Goal: Information Seeking & Learning: Learn about a topic

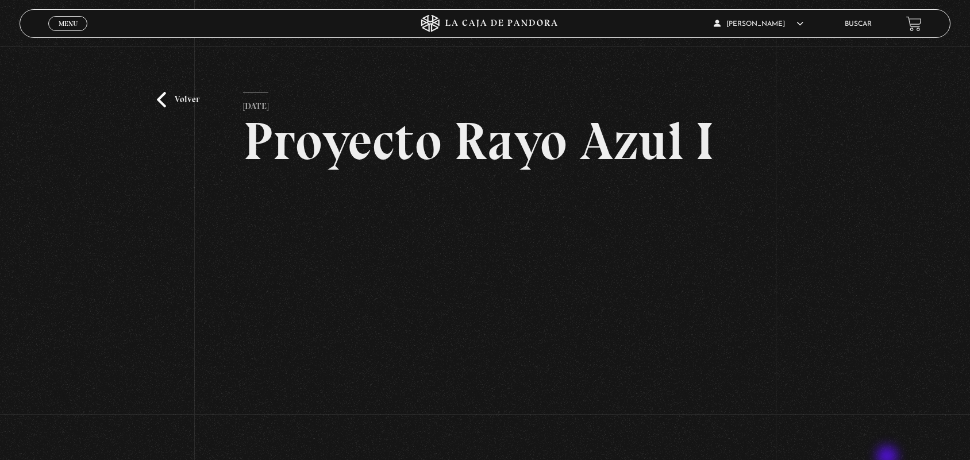
scroll to position [75, 0]
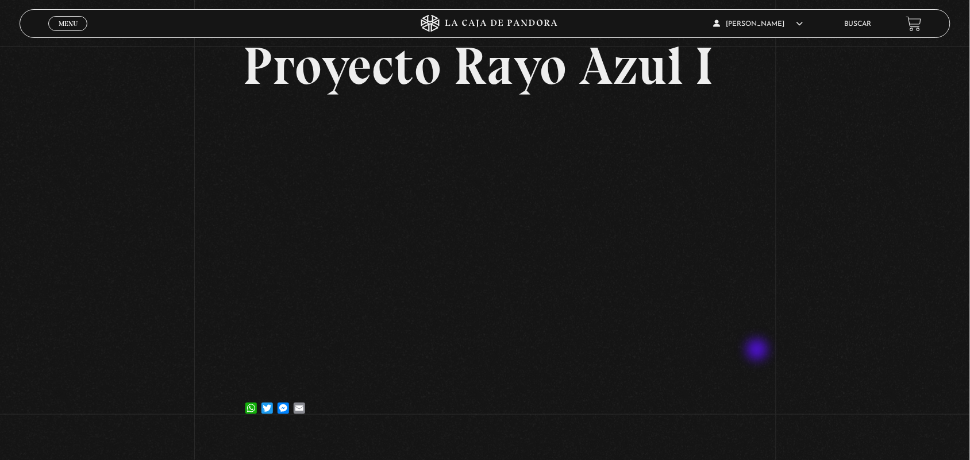
click at [758, 351] on div "Volver 5 julio, 2023 Proyecto Rayo Azul I WhatsApp Twitter Messenger Email" at bounding box center [485, 203] width 970 height 464
click at [871, 24] on link "Buscar" at bounding box center [857, 24] width 27 height 7
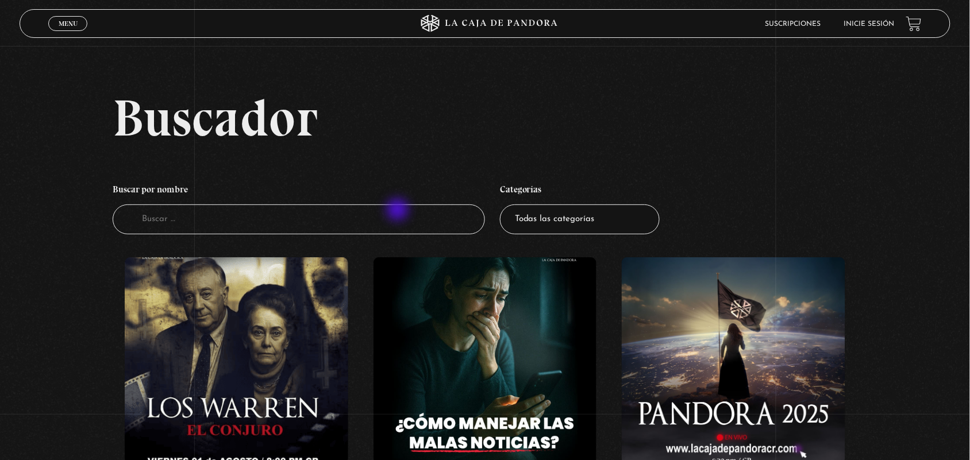
click at [398, 211] on input "Buscador" at bounding box center [299, 219] width 372 height 30
type input "PROYECTO"
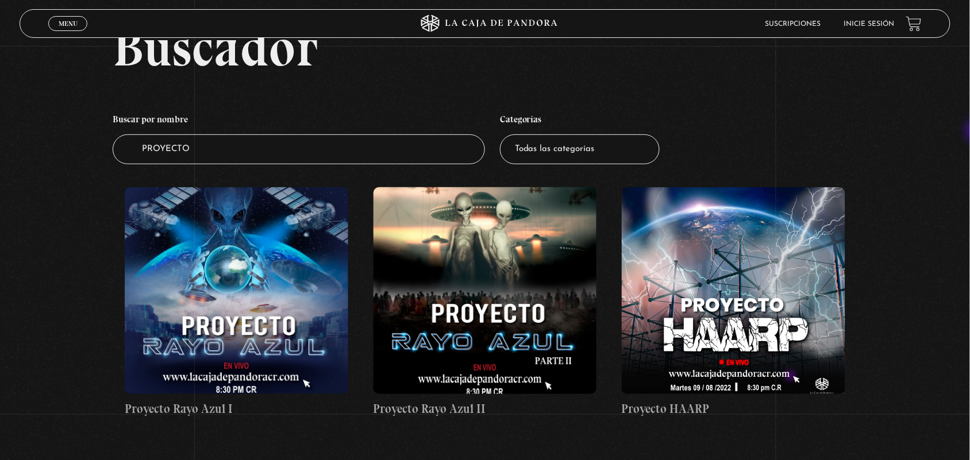
scroll to position [74, 0]
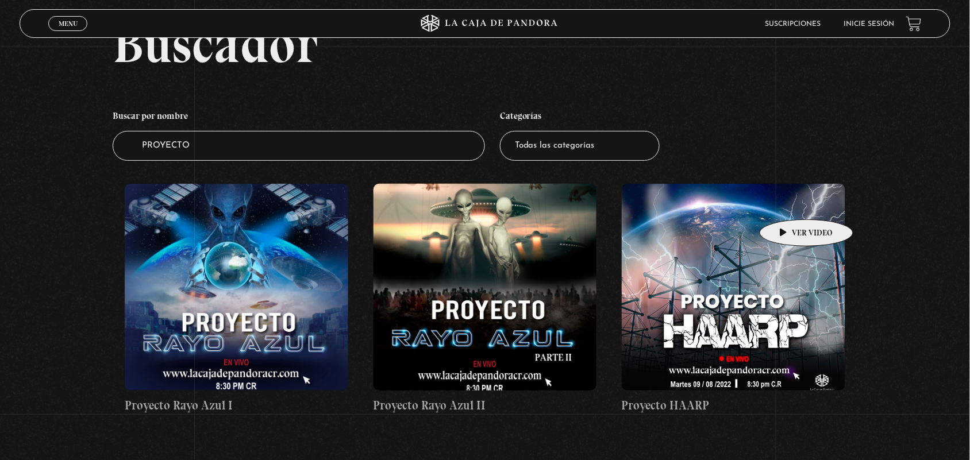
click at [788, 202] on figure at bounding box center [733, 287] width 223 height 207
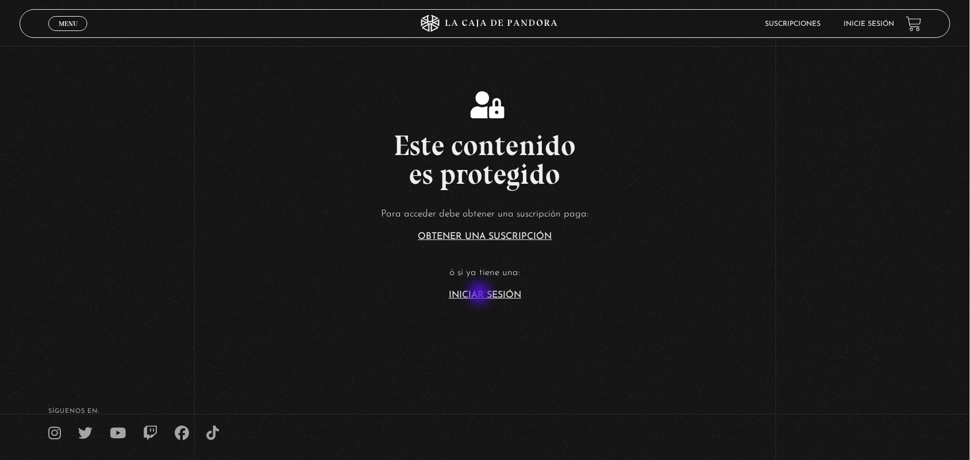
click at [481, 295] on link "Iniciar Sesión" at bounding box center [485, 295] width 72 height 9
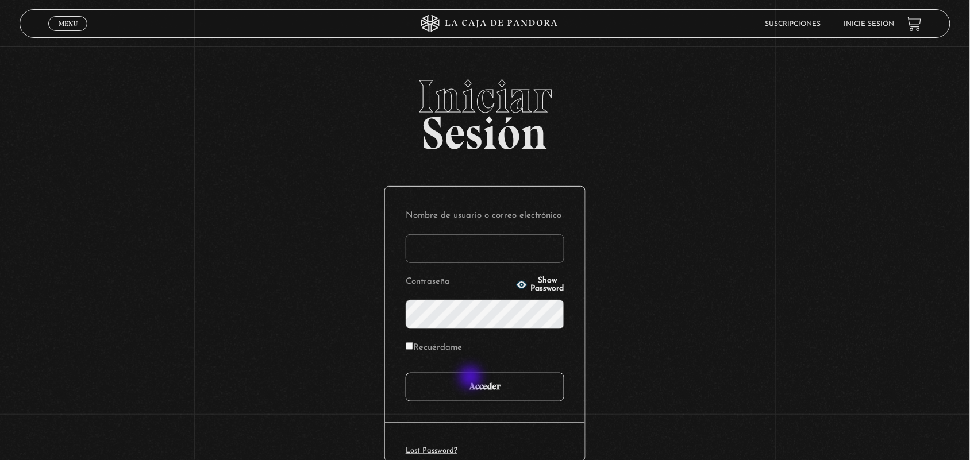
type input "ANGE-LU"
drag, startPoint x: 471, startPoint y: 379, endPoint x: 470, endPoint y: 385, distance: 5.9
click at [470, 385] on input "Acceder" at bounding box center [485, 387] width 159 height 29
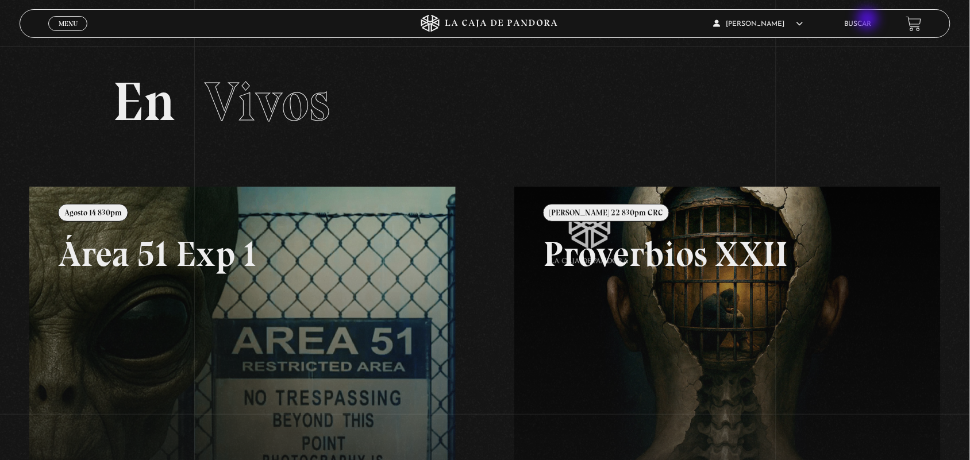
click at [866, 22] on link "Buscar" at bounding box center [857, 24] width 27 height 7
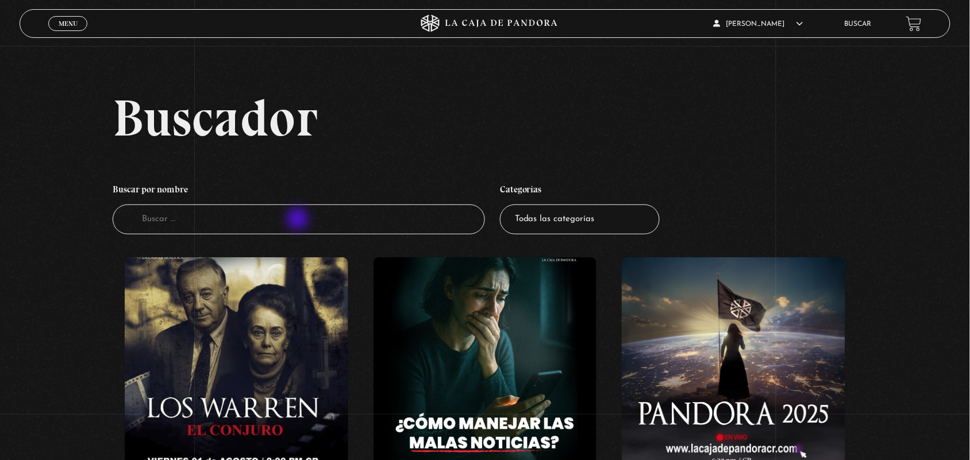
click at [299, 220] on input "Buscador" at bounding box center [299, 219] width 372 height 30
type input "HA"
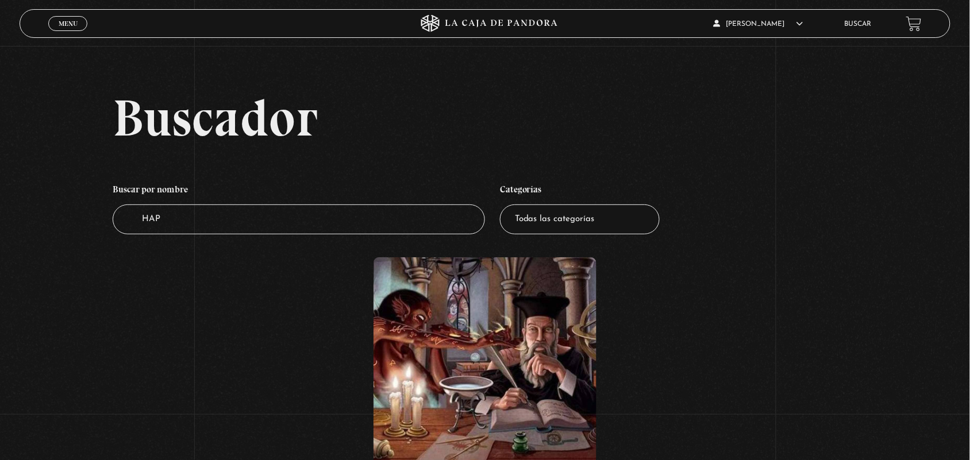
click at [299, 220] on input "HAP" at bounding box center [299, 219] width 372 height 30
type input "HA"
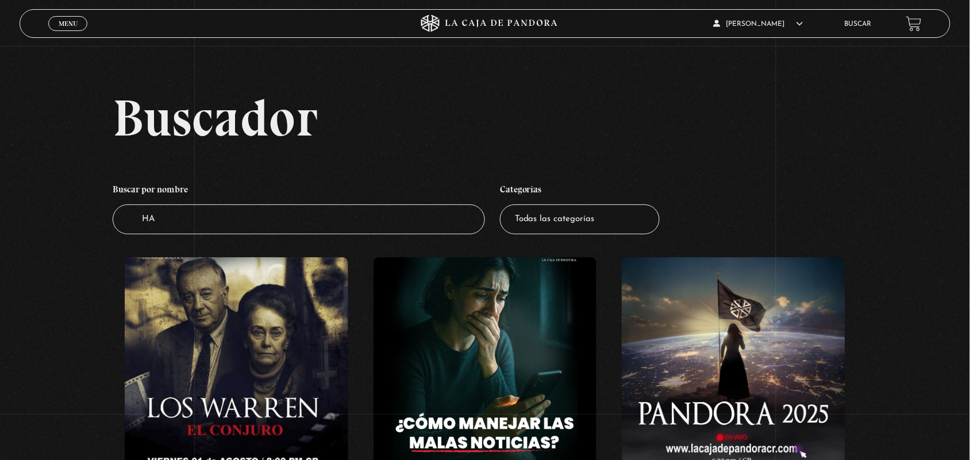
click at [299, 220] on input "HA" at bounding box center [299, 219] width 372 height 30
type input "H"
type input "AZUL"
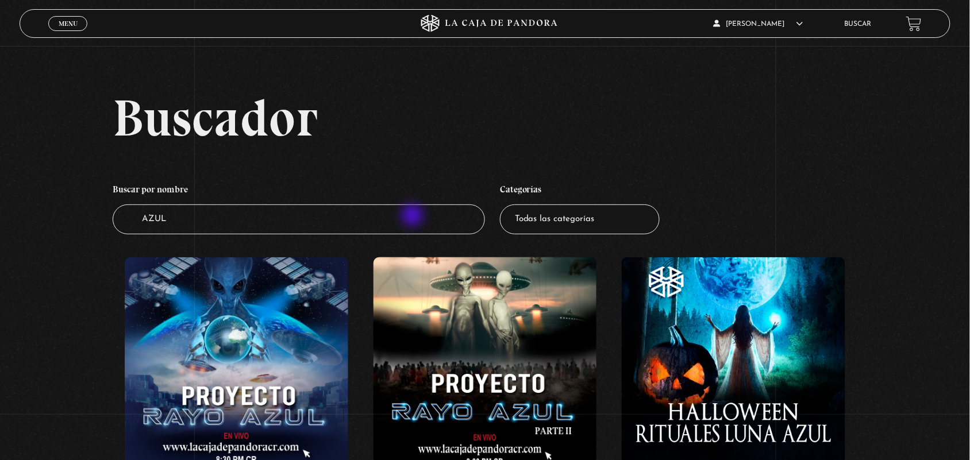
click at [414, 217] on input "AZUL" at bounding box center [299, 219] width 372 height 30
type input "A"
type input "HA"
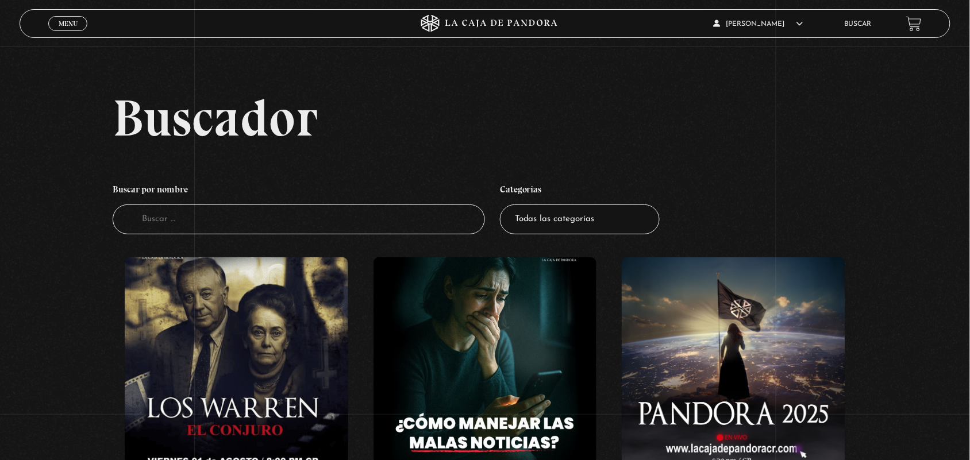
click at [414, 217] on input "Buscador" at bounding box center [299, 219] width 372 height 30
type input "HAARP"
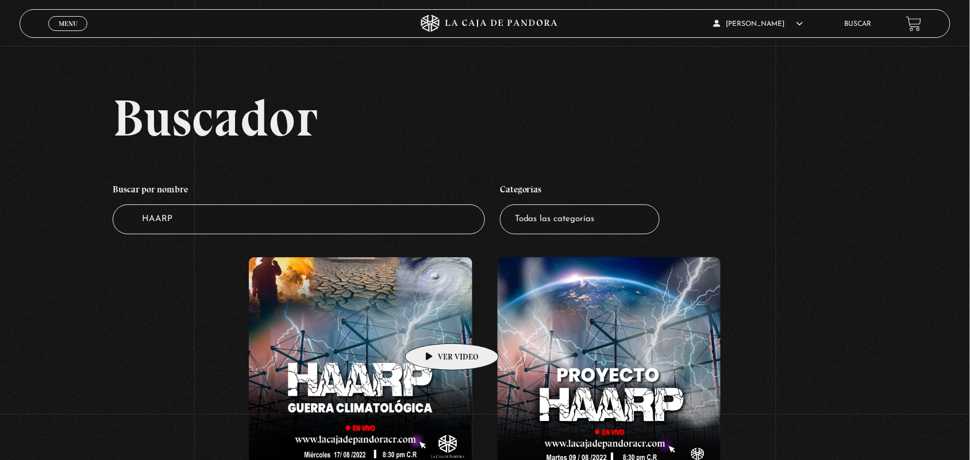
click at [438, 343] on figure at bounding box center [360, 360] width 223 height 207
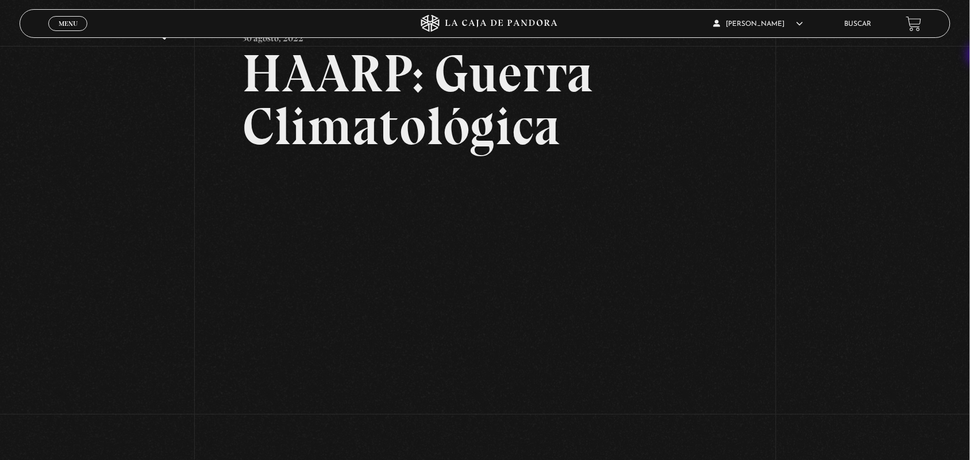
scroll to position [78, 0]
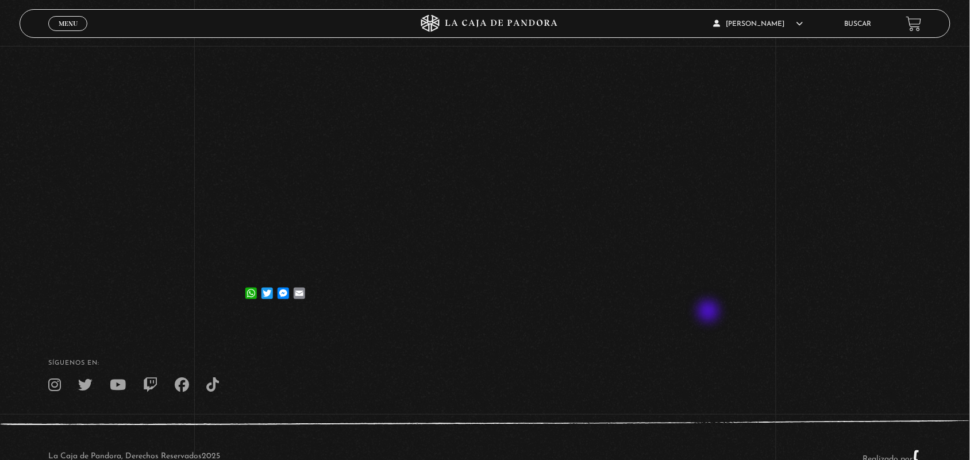
scroll to position [209, 0]
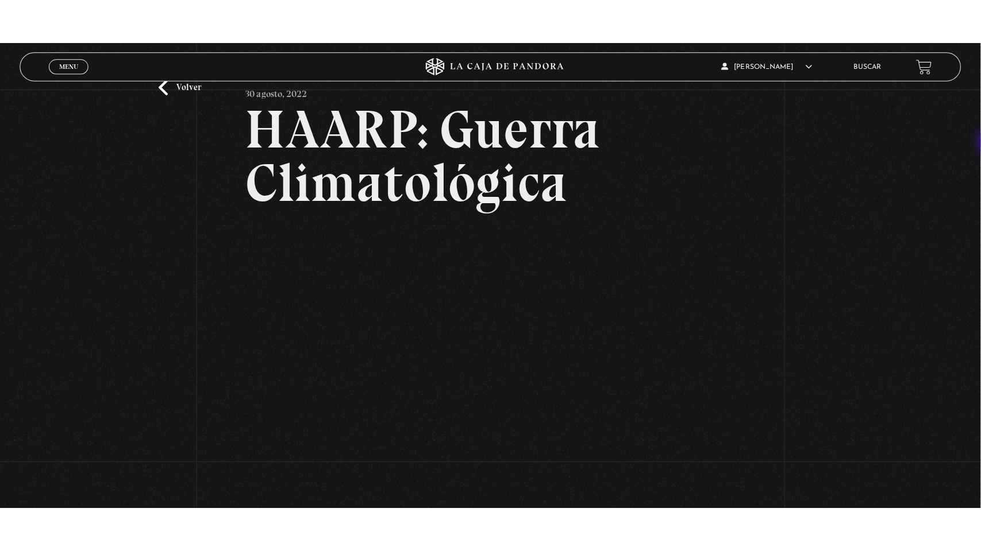
scroll to position [99, 0]
